Goal: Find contact information: Find contact information

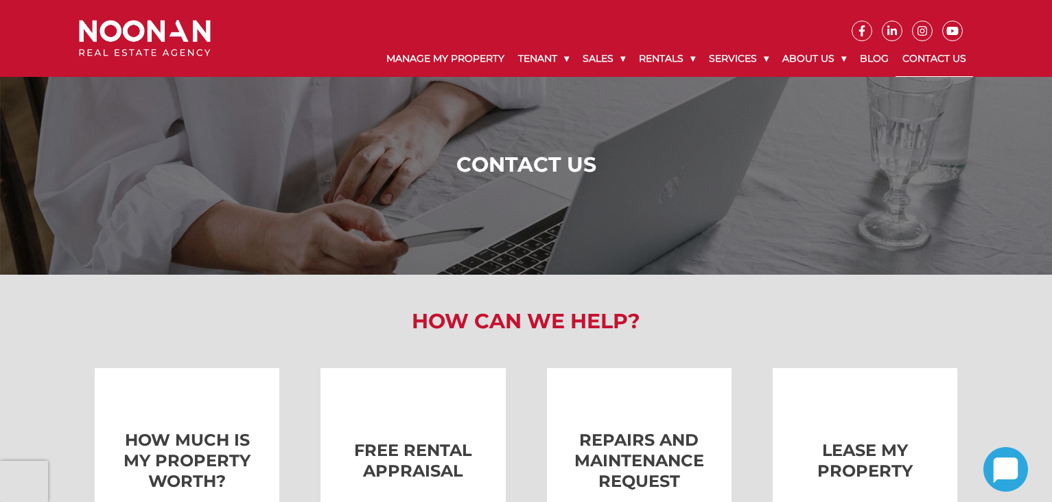
scroll to position [216, 0]
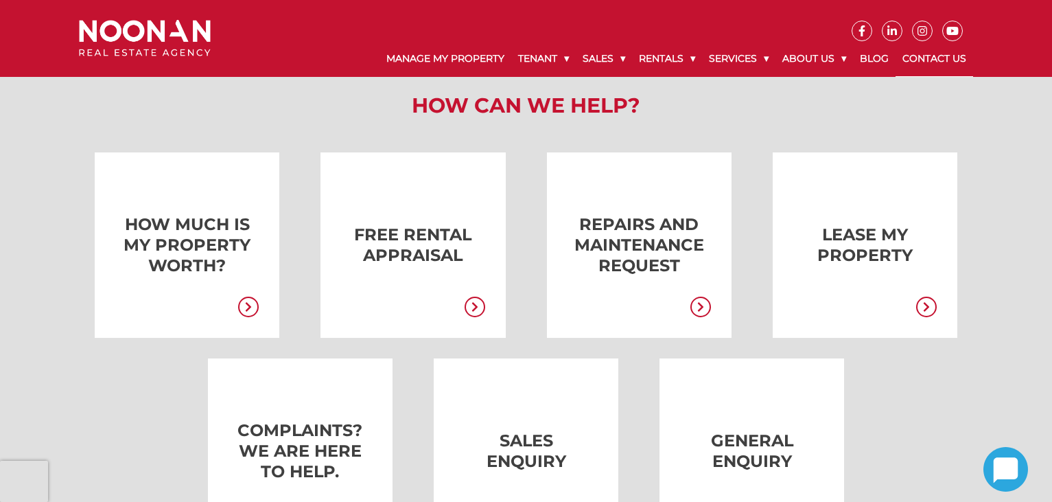
click at [631, 242] on link at bounding box center [619, 244] width 185 height 185
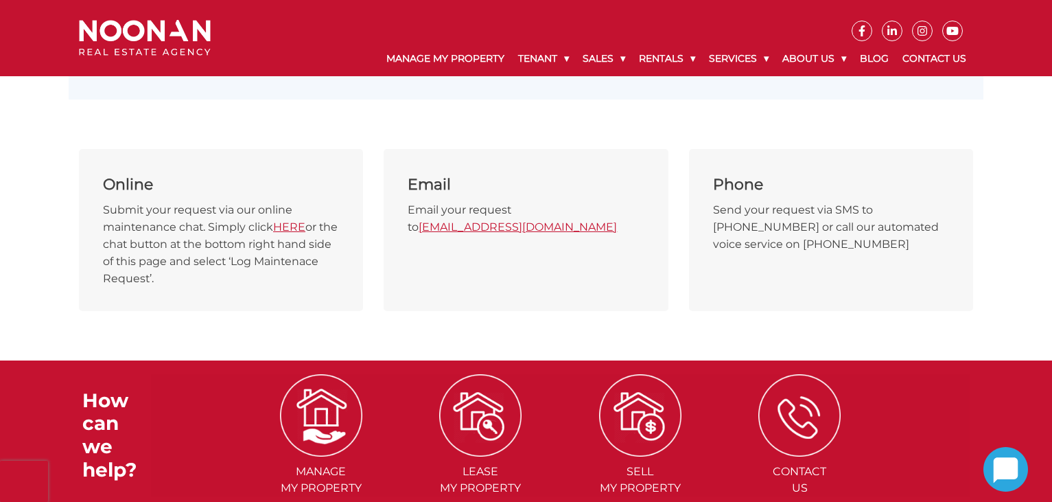
scroll to position [648, 0]
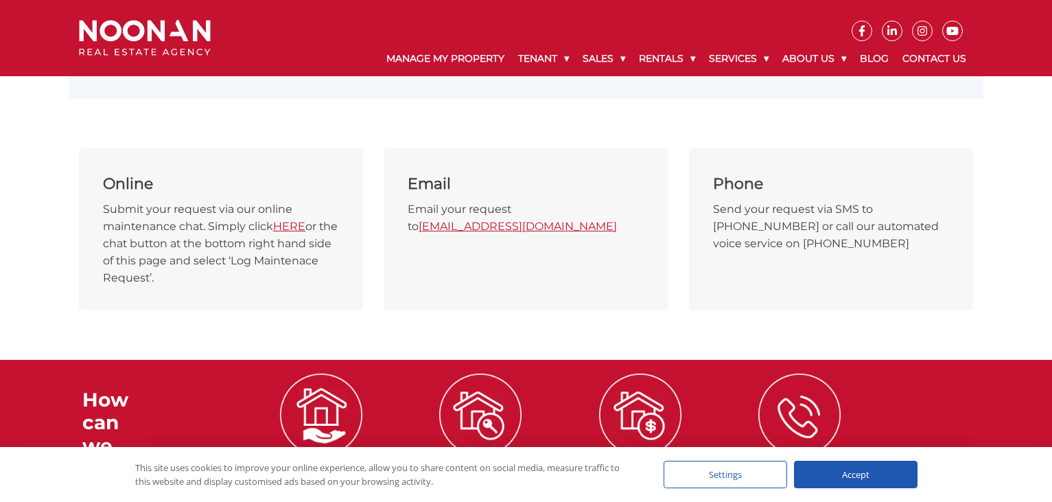
click at [586, 231] on link "maintenance@bricksandagent.com" at bounding box center [518, 226] width 198 height 13
click at [788, 308] on div "Phone Send your request via SMS to 0480 019 119 or call our automated voice ser…" at bounding box center [831, 229] width 284 height 162
